Goal: Transaction & Acquisition: Purchase product/service

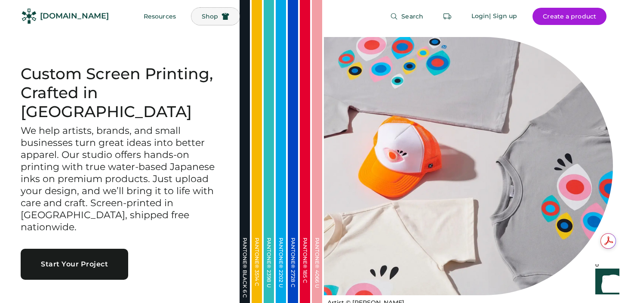
click at [194, 10] on button "Shop" at bounding box center [215, 16] width 48 height 17
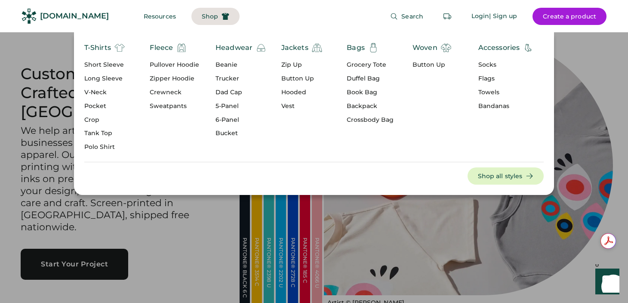
click at [172, 79] on div "Zipper Hoodie" at bounding box center [174, 78] width 49 height 9
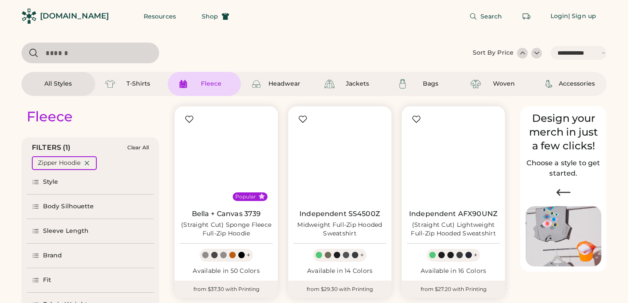
select select "*****"
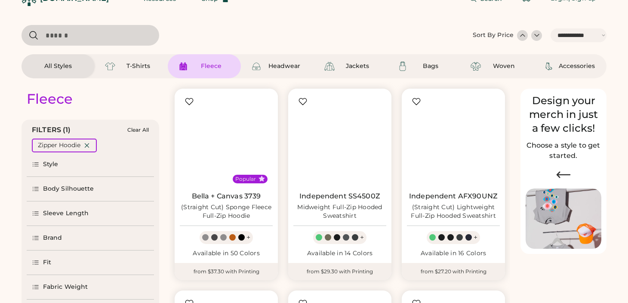
scroll to position [18, 0]
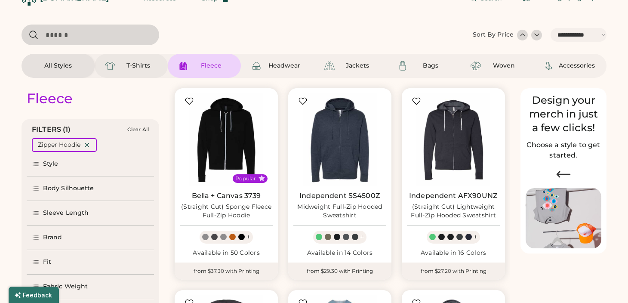
click at [123, 68] on div "T-Shirts" at bounding box center [138, 66] width 39 height 9
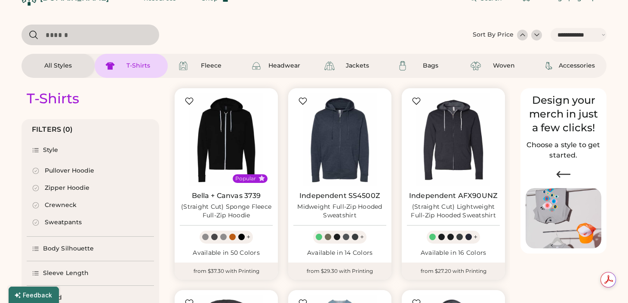
select select "*"
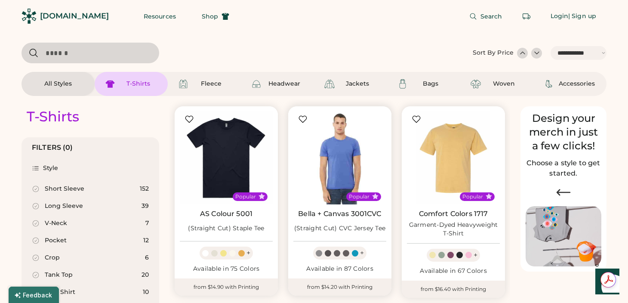
click at [333, 153] on img at bounding box center [339, 157] width 93 height 93
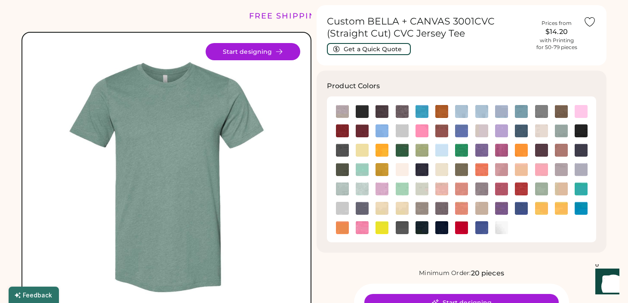
scroll to position [25, 0]
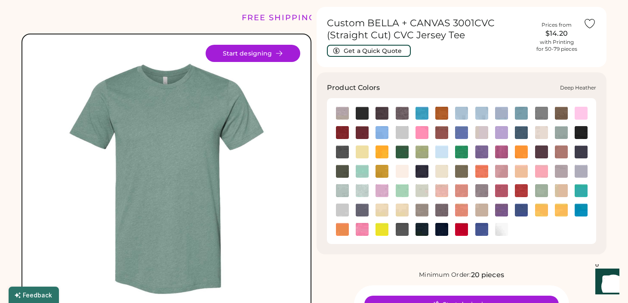
click at [404, 110] on img at bounding box center [402, 113] width 13 height 13
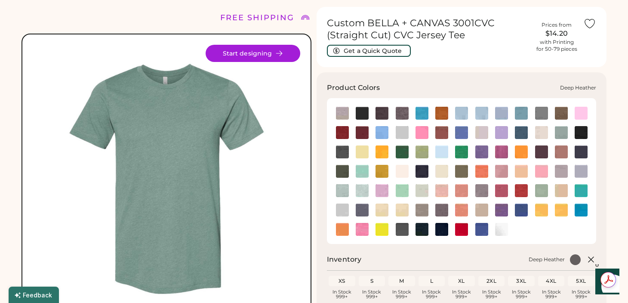
click at [404, 114] on img at bounding box center [402, 113] width 13 height 13
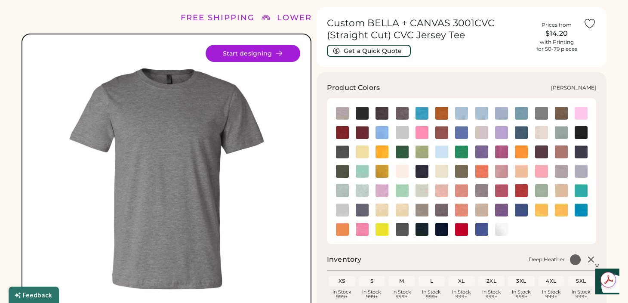
click at [563, 112] on img at bounding box center [561, 113] width 13 height 13
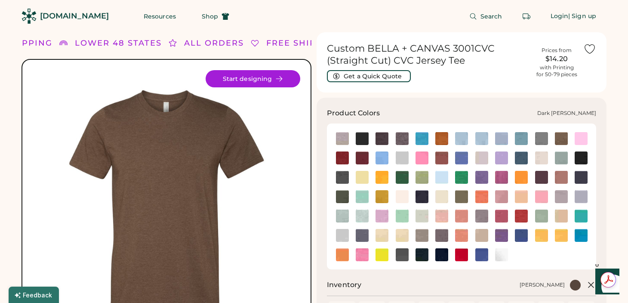
click at [388, 135] on div at bounding box center [382, 138] width 20 height 13
click at [386, 135] on img at bounding box center [382, 138] width 13 height 13
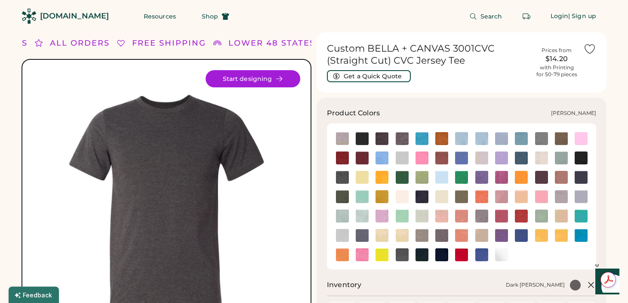
click at [583, 158] on img at bounding box center [581, 157] width 13 height 13
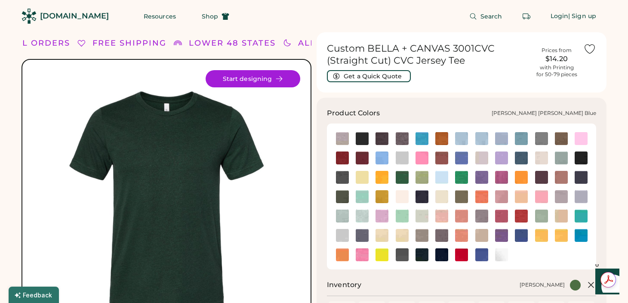
click at [560, 156] on img at bounding box center [561, 157] width 13 height 13
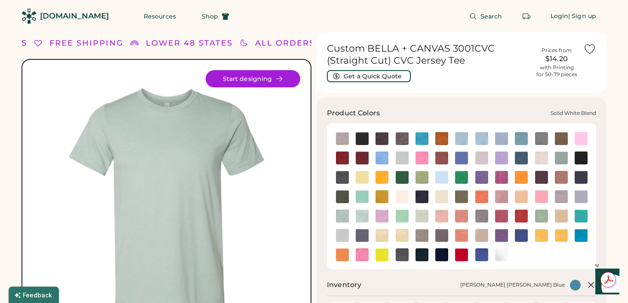
click at [505, 255] on img at bounding box center [501, 254] width 13 height 13
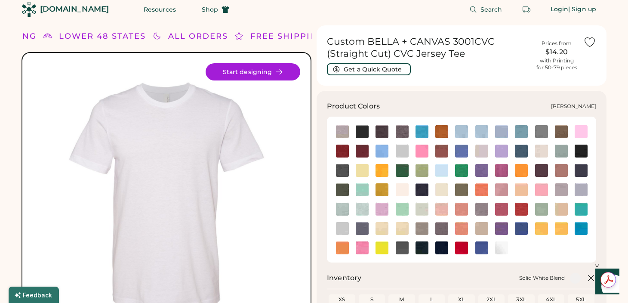
scroll to position [8, 0]
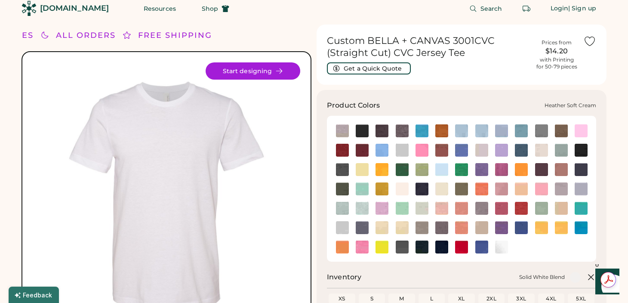
click at [382, 228] on img at bounding box center [382, 227] width 13 height 13
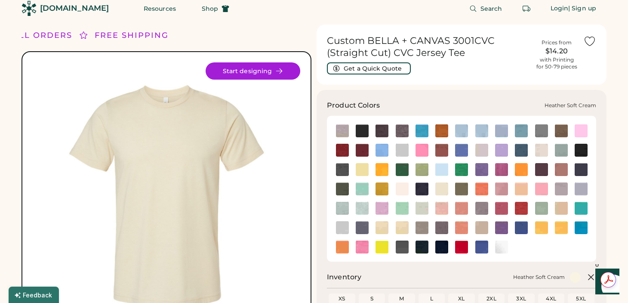
click at [404, 227] on img at bounding box center [402, 227] width 13 height 13
click at [382, 225] on img at bounding box center [382, 227] width 13 height 13
click at [561, 206] on img at bounding box center [561, 208] width 13 height 13
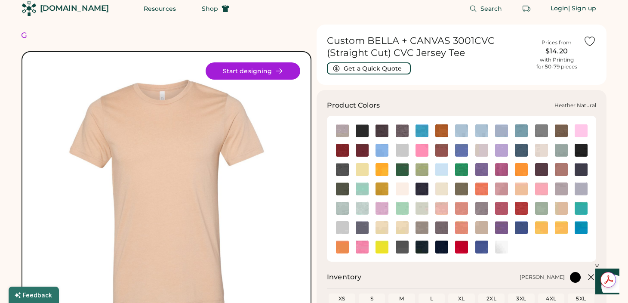
click at [405, 189] on img at bounding box center [402, 188] width 13 height 13
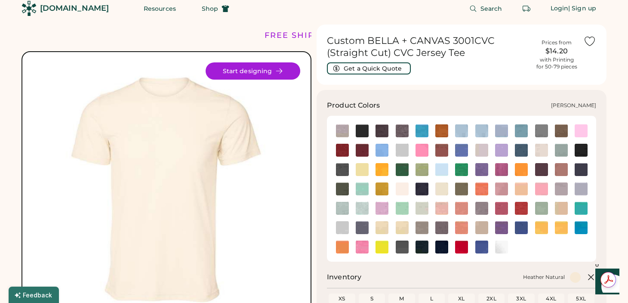
click at [440, 187] on img at bounding box center [441, 188] width 13 height 13
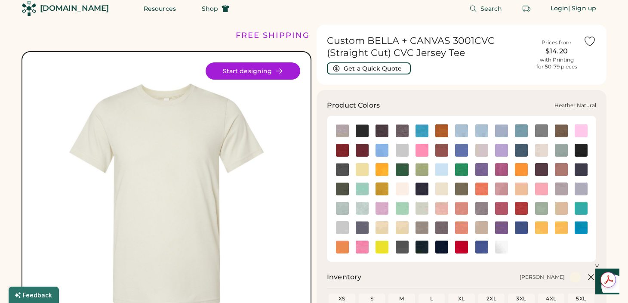
click at [406, 190] on img at bounding box center [402, 188] width 13 height 13
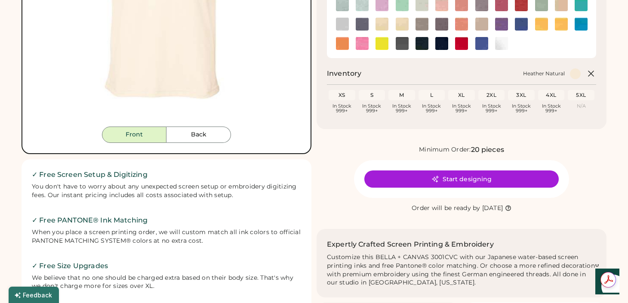
scroll to position [229, 0]
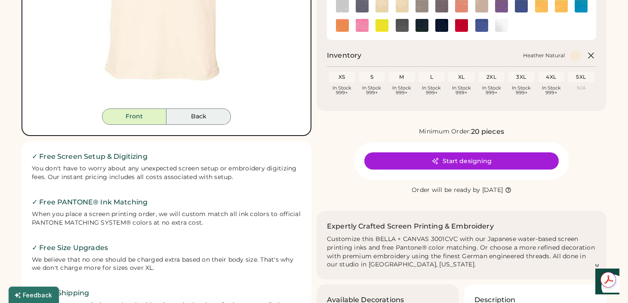
click at [202, 124] on button "Back" at bounding box center [198, 116] width 65 height 16
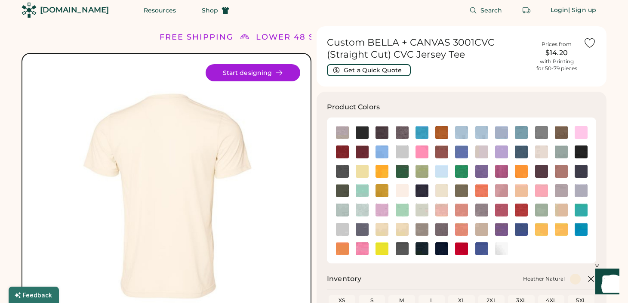
scroll to position [0, 0]
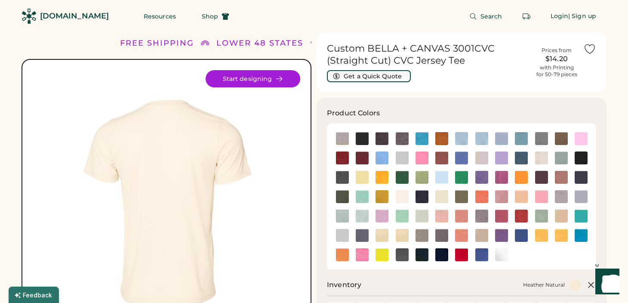
click at [365, 76] on button "Get a Quick Quote" at bounding box center [369, 76] width 84 height 12
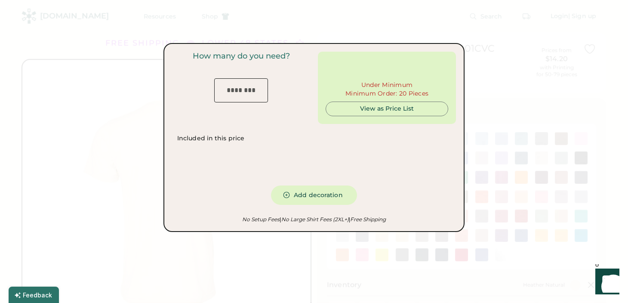
type input "***"
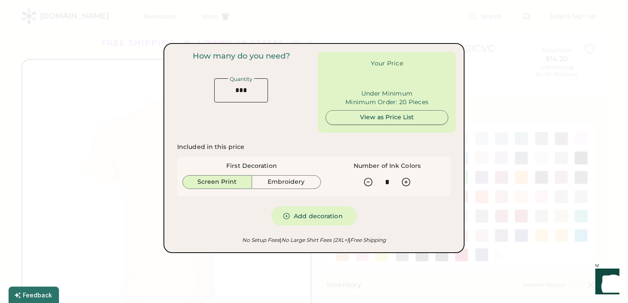
type input "******"
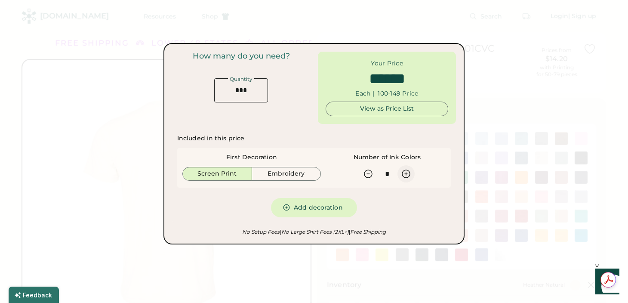
click at [408, 170] on icon at bounding box center [406, 174] width 8 height 8
type input "*"
type input "******"
click at [408, 170] on icon at bounding box center [406, 174] width 8 height 8
type input "*"
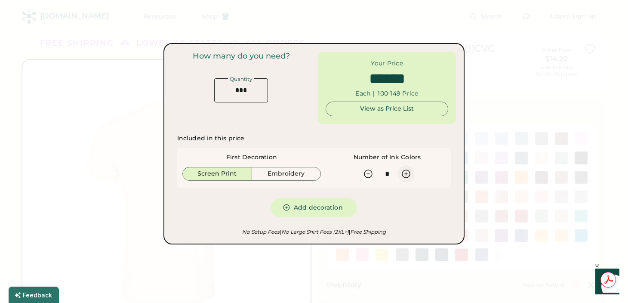
type input "******"
click at [249, 87] on input "input" at bounding box center [241, 90] width 54 height 24
type input "*"
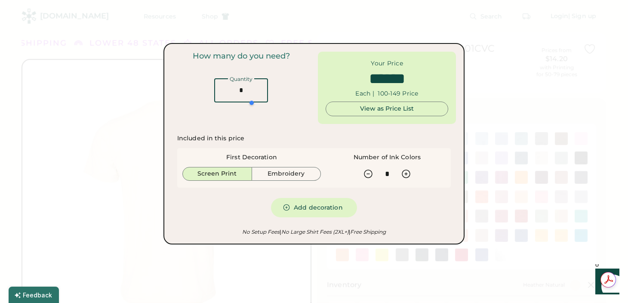
type input "*****"
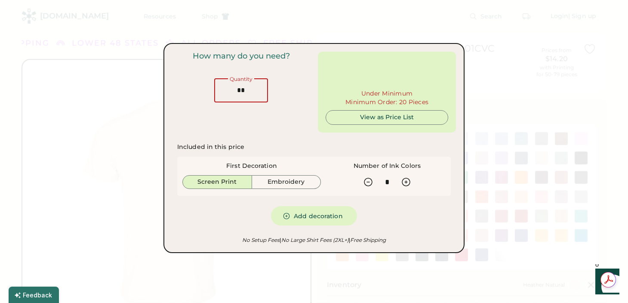
type input "**"
click at [260, 138] on div "Included in this price First Decoration Screen Print Embroidery Number of Ink C…" at bounding box center [314, 184] width 284 height 93
type input "******"
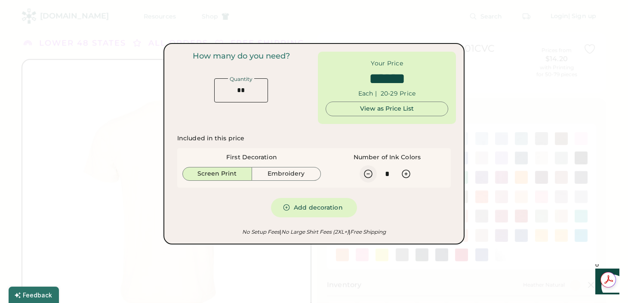
click at [366, 171] on icon at bounding box center [368, 174] width 10 height 10
type input "*"
type input "******"
click at [366, 171] on icon at bounding box center [368, 174] width 10 height 10
type input "*"
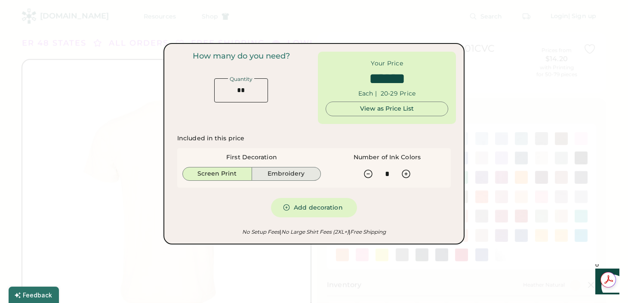
click at [286, 172] on button "Embroidery" at bounding box center [286, 174] width 69 height 14
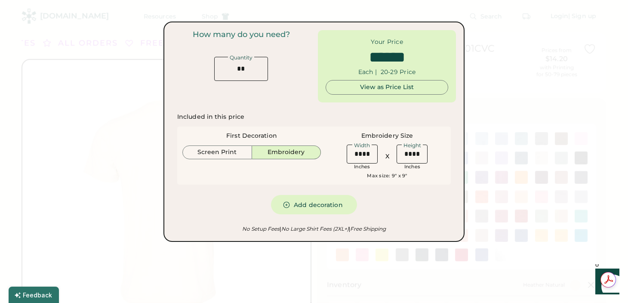
click at [204, 145] on div "First Decoration Screen Print Embroidery" at bounding box center [251, 146] width 139 height 28
click at [209, 152] on button "Screen Print" at bounding box center [217, 152] width 70 height 14
type input "******"
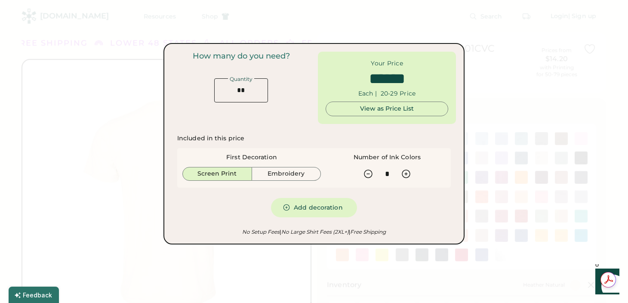
click at [135, 126] on div at bounding box center [314, 151] width 628 height 303
